Goal: Check status

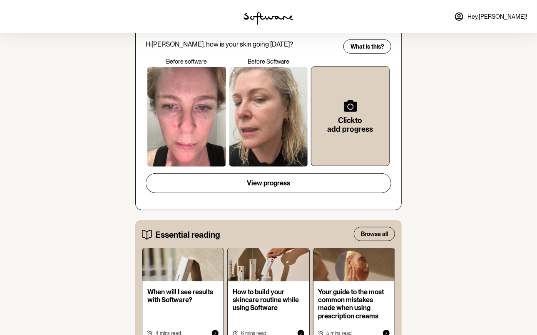
scroll to position [289, 0]
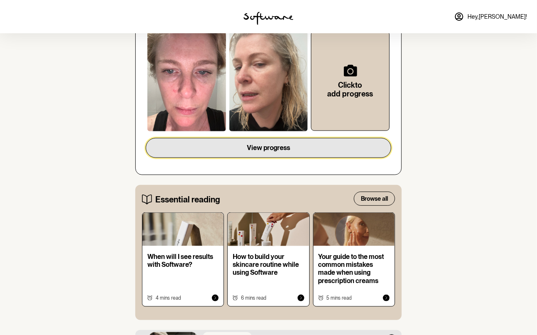
click at [284, 146] on span "View progress" at bounding box center [268, 148] width 43 height 8
